Goal: Task Accomplishment & Management: Manage account settings

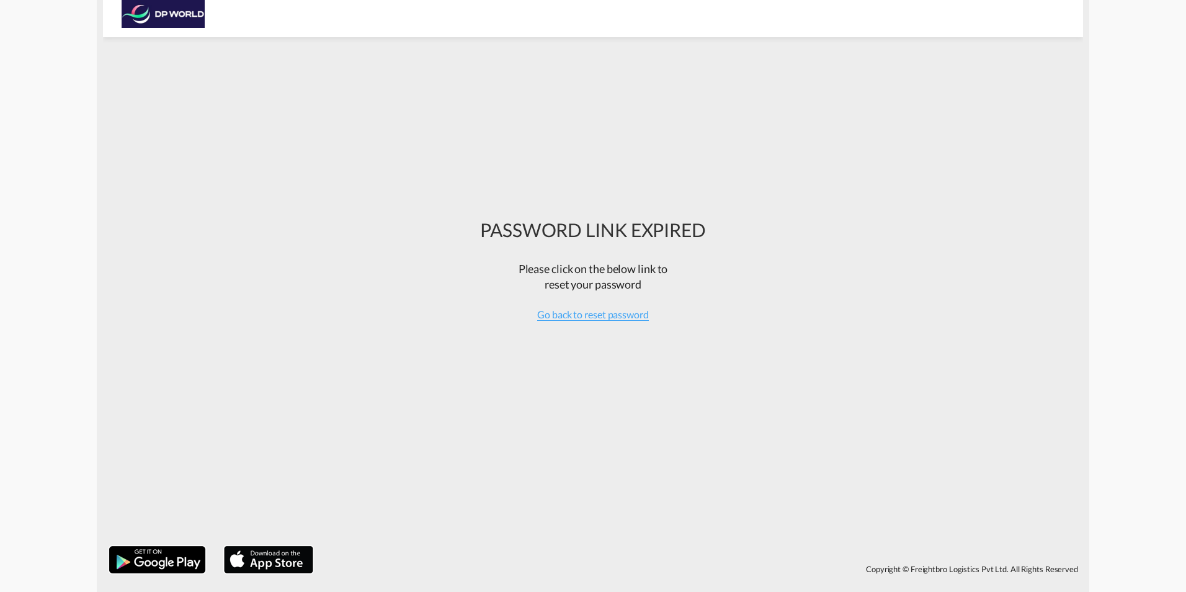
drag, startPoint x: 590, startPoint y: 313, endPoint x: 699, endPoint y: 319, distance: 109.3
click at [591, 313] on span "Go back to reset password" at bounding box center [593, 314] width 112 height 12
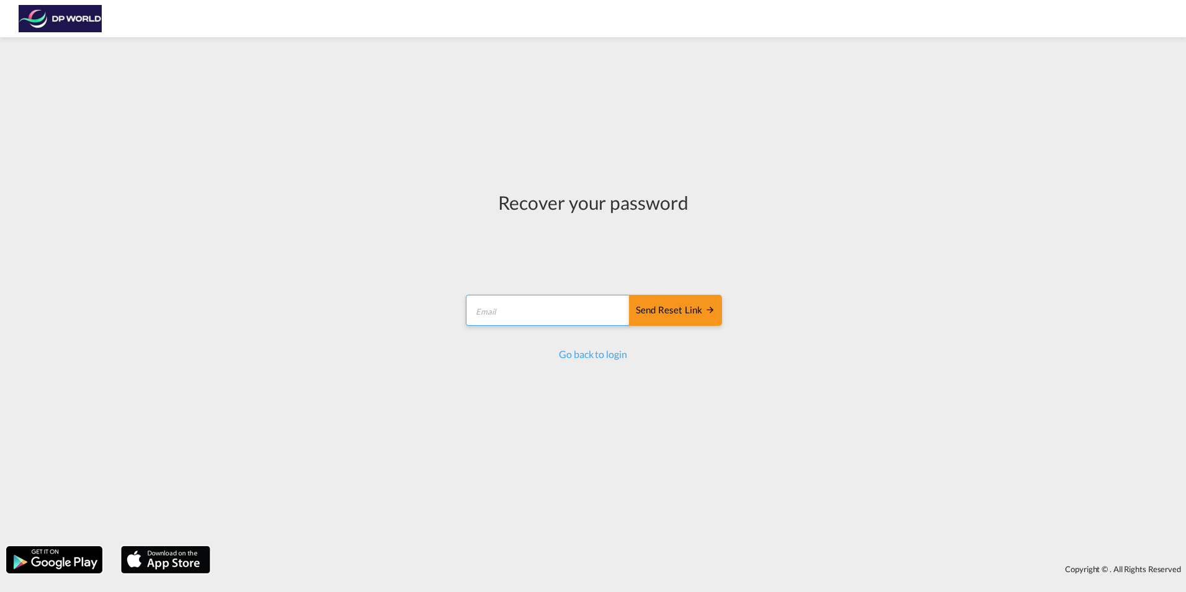
click at [535, 305] on input "email" at bounding box center [548, 310] width 164 height 31
type input "[PERSON_NAME][EMAIL_ADDRESS][PERSON_NAME][DOMAIN_NAME]"
click at [672, 310] on div "Send reset link" at bounding box center [675, 310] width 79 height 14
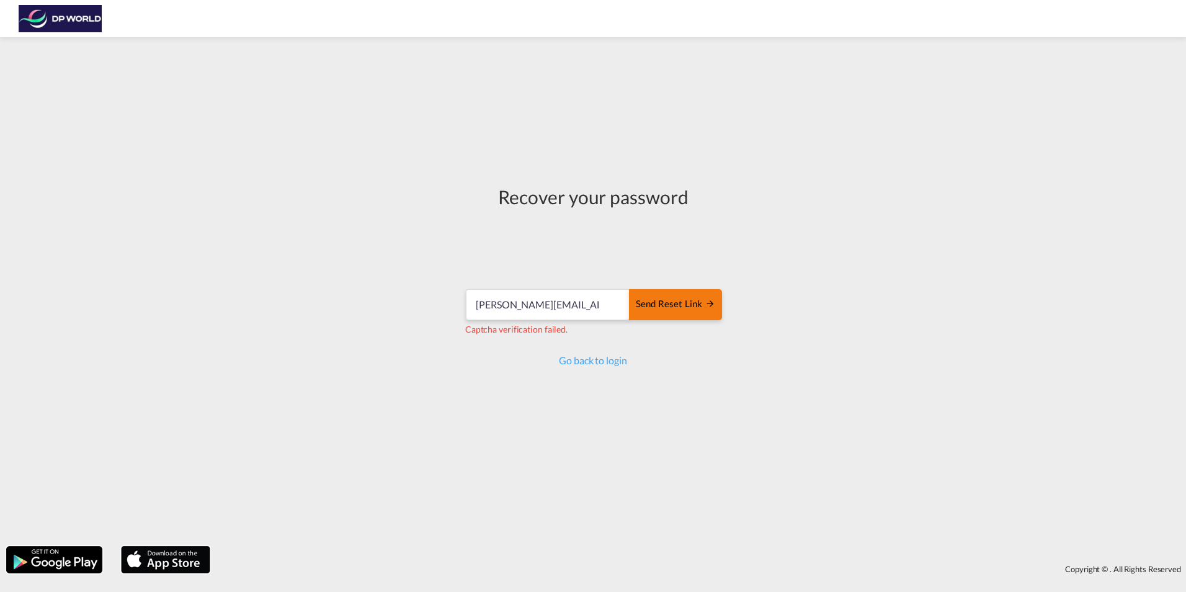
drag, startPoint x: 664, startPoint y: 305, endPoint x: 682, endPoint y: 305, distance: 17.4
click at [665, 305] on div "Send reset link" at bounding box center [675, 304] width 79 height 14
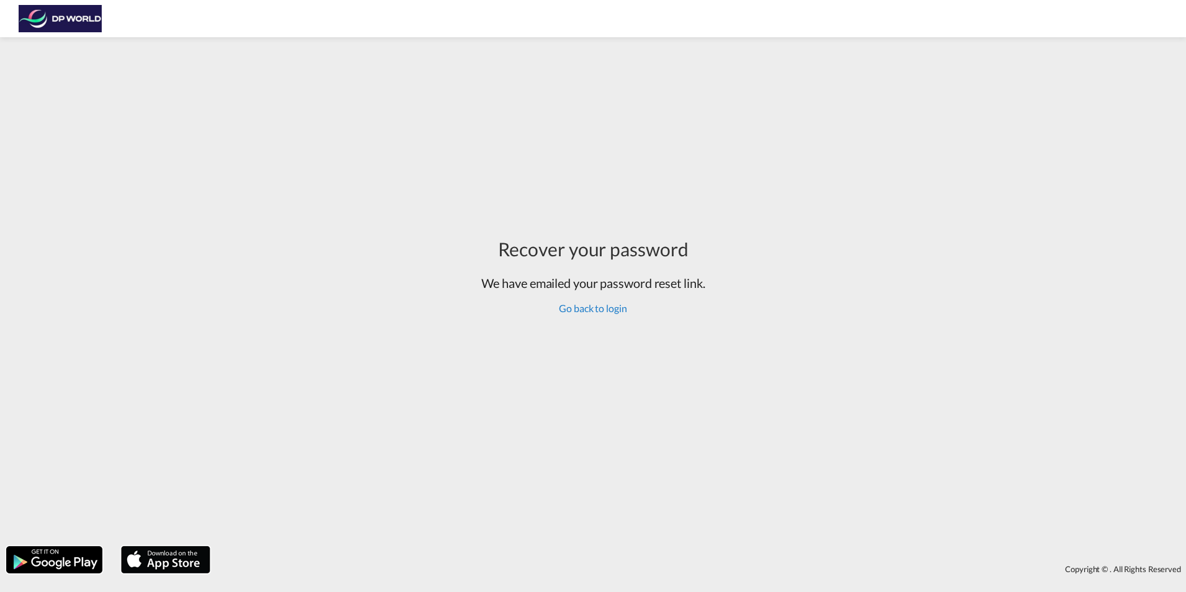
click at [584, 303] on link "Go back to login" at bounding box center [593, 308] width 68 height 12
